Goal: Check status: Check status

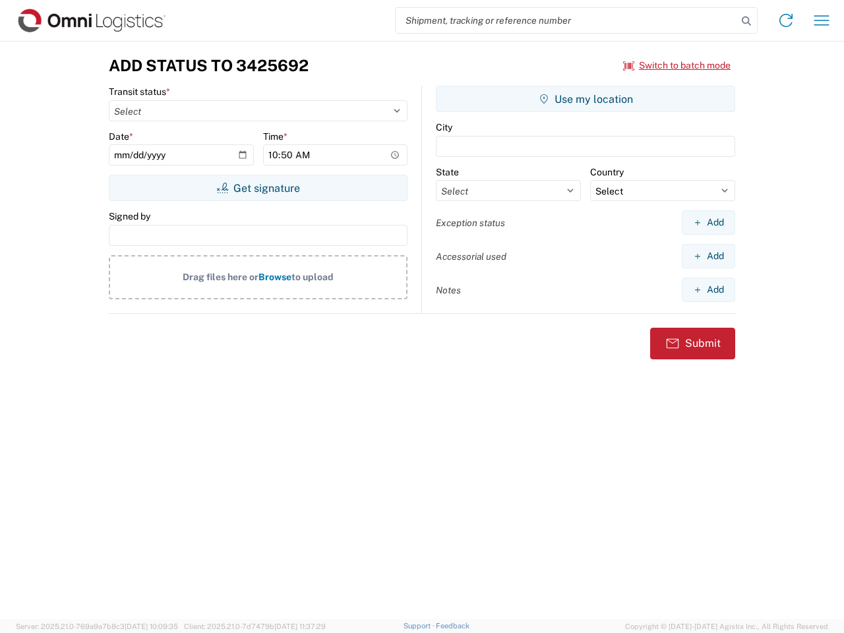
click at [566, 20] on input "search" at bounding box center [567, 20] width 342 height 25
click at [746, 21] on icon at bounding box center [746, 21] width 18 height 18
click at [786, 20] on icon at bounding box center [785, 20] width 21 height 21
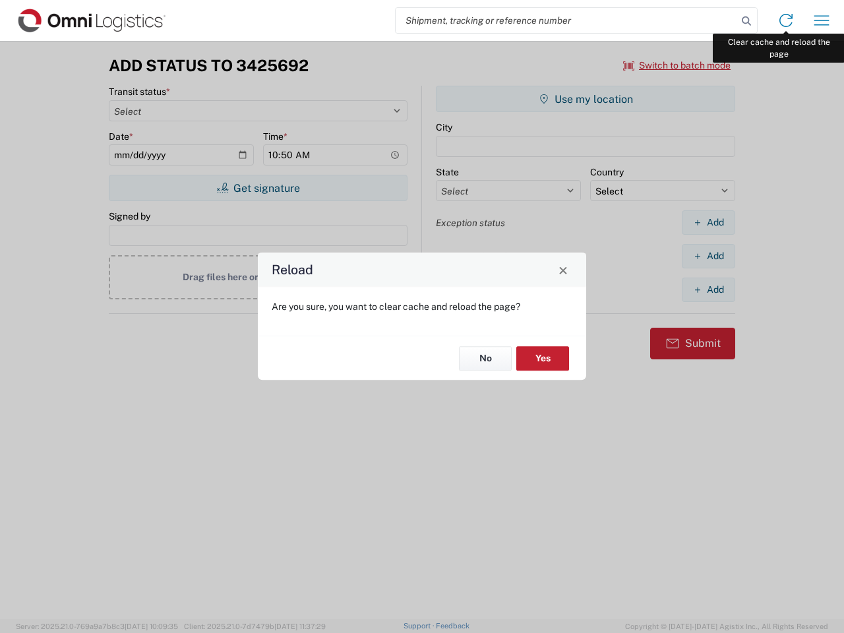
click at [821, 20] on div "Reload Are you sure, you want to clear cache and reload the page? No Yes" at bounding box center [422, 316] width 844 height 633
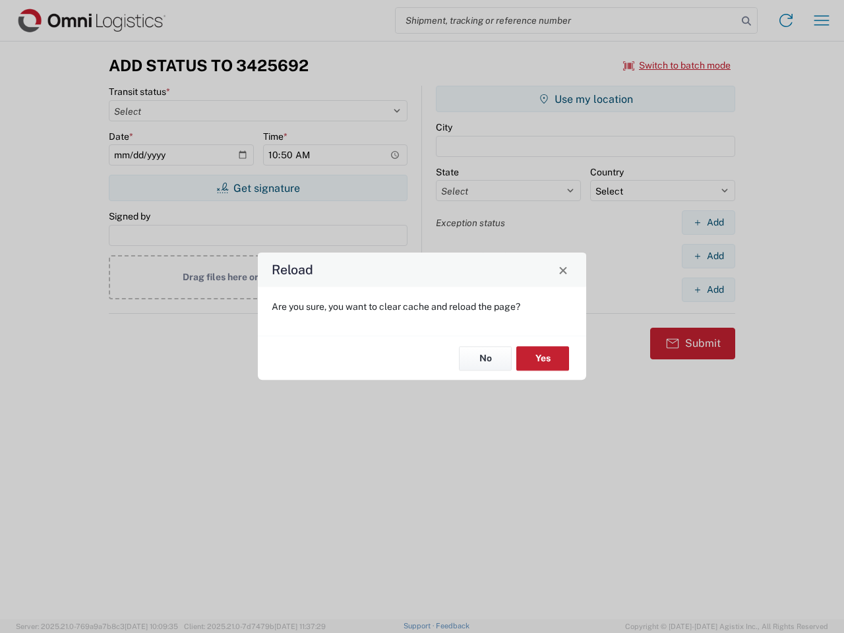
click at [677, 65] on div "Reload Are you sure, you want to clear cache and reload the page? No Yes" at bounding box center [422, 316] width 844 height 633
click at [258, 188] on div "Reload Are you sure, you want to clear cache and reload the page? No Yes" at bounding box center [422, 316] width 844 height 633
click at [585, 99] on div "Reload Are you sure, you want to clear cache and reload the page? No Yes" at bounding box center [422, 316] width 844 height 633
click at [708, 222] on div "Reload Are you sure, you want to clear cache and reload the page? No Yes" at bounding box center [422, 316] width 844 height 633
click at [708, 256] on div "Reload Are you sure, you want to clear cache and reload the page? No Yes" at bounding box center [422, 316] width 844 height 633
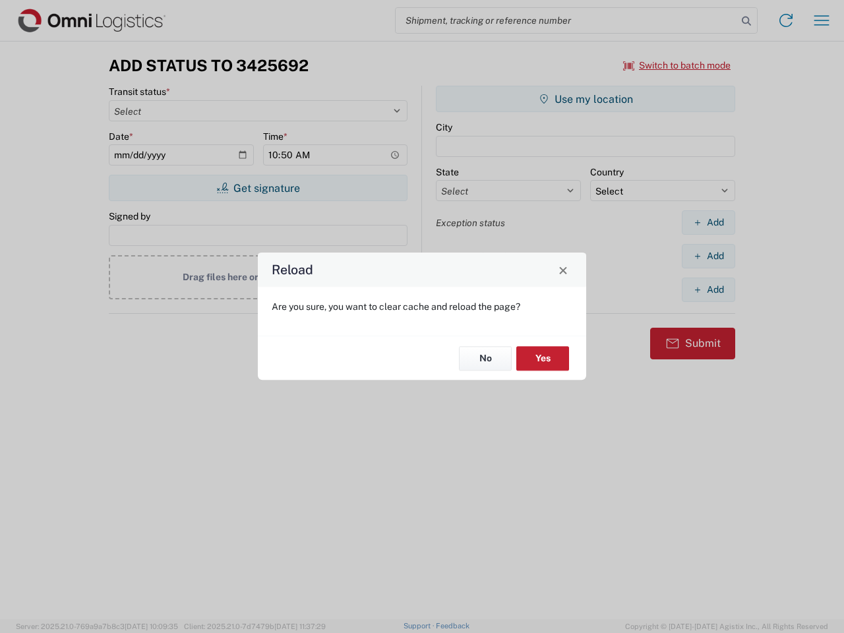
click at [708, 289] on div "Reload Are you sure, you want to clear cache and reload the page? No Yes" at bounding box center [422, 316] width 844 height 633
